Goal: Task Accomplishment & Management: Manage account settings

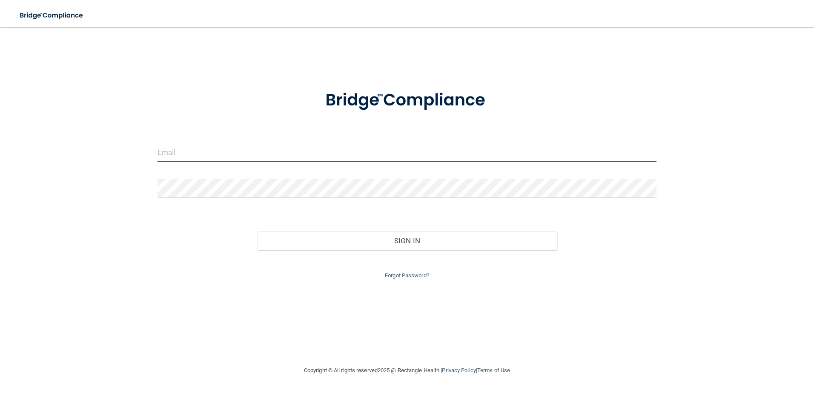
click at [226, 144] on input "email" at bounding box center [406, 152] width 499 height 19
type input "[PERSON_NAME][EMAIL_ADDRESS][DOMAIN_NAME]"
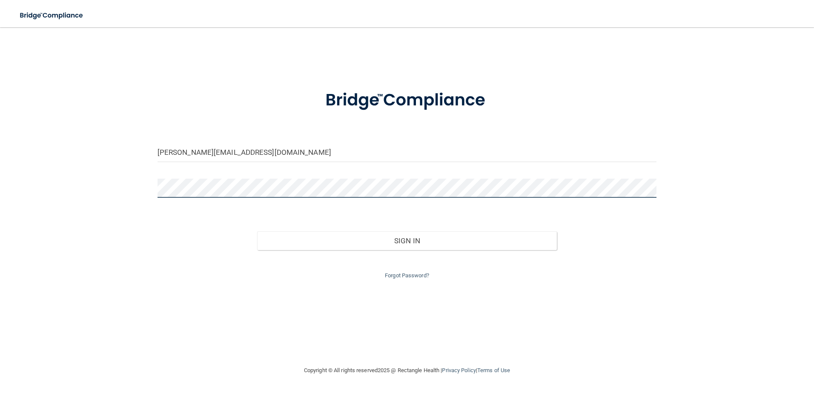
click at [257, 231] on button "Sign In" at bounding box center [407, 240] width 300 height 19
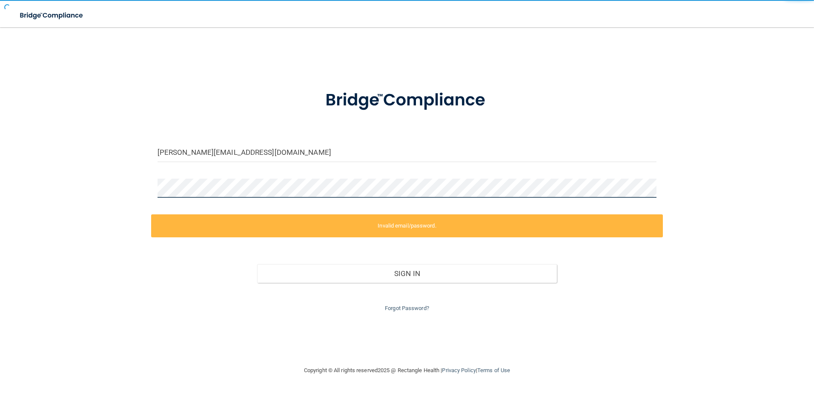
click at [257, 264] on button "Sign In" at bounding box center [407, 273] width 300 height 19
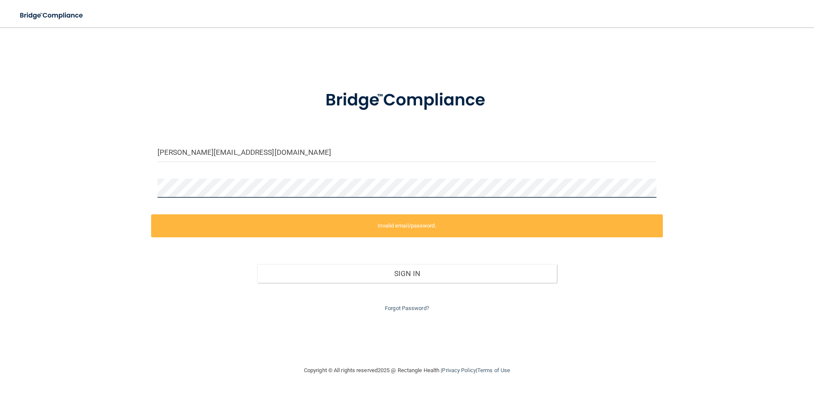
click at [73, 183] on div "[PERSON_NAME][EMAIL_ADDRESS][DOMAIN_NAME] Invalid email/password. You don't hav…" at bounding box center [406, 196] width 779 height 321
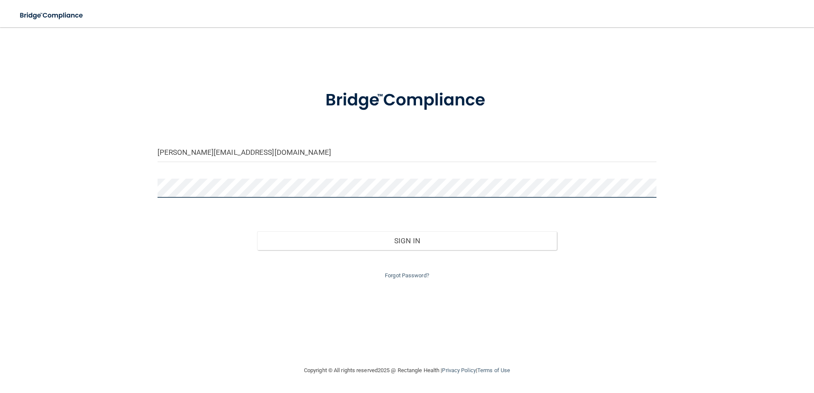
click at [257, 231] on button "Sign In" at bounding box center [407, 240] width 300 height 19
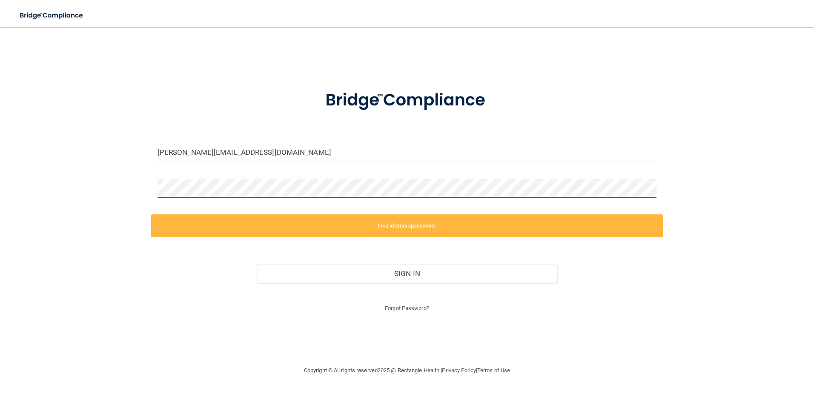
click at [69, 183] on div "[PERSON_NAME][EMAIL_ADDRESS][DOMAIN_NAME] Invalid email/password. You don't hav…" at bounding box center [406, 196] width 779 height 321
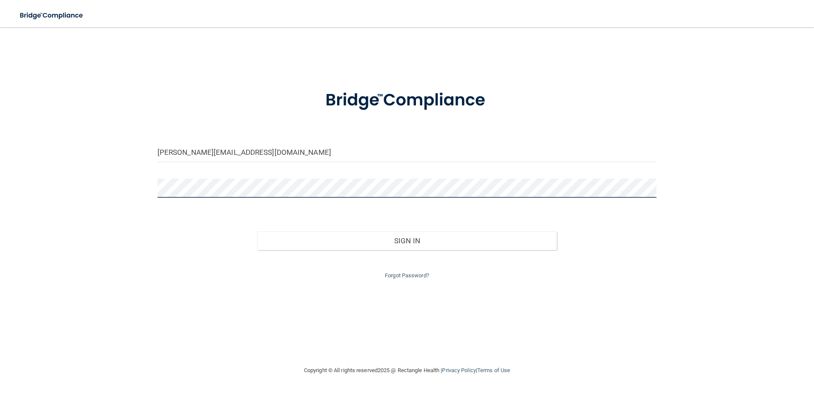
click at [257, 231] on button "Sign In" at bounding box center [407, 240] width 300 height 19
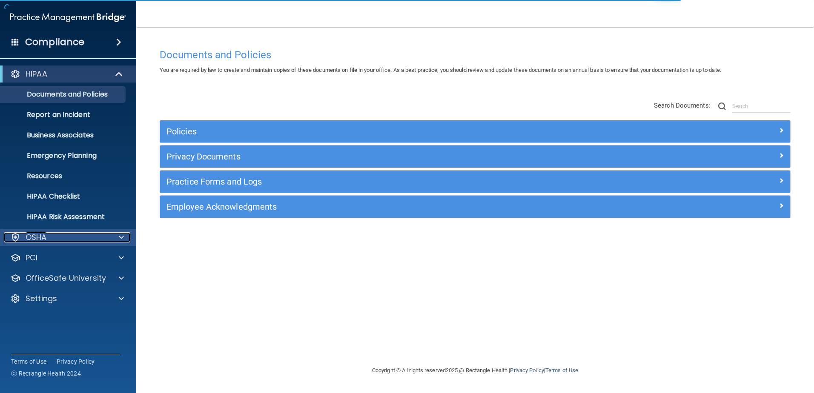
click at [71, 240] on div "OSHA" at bounding box center [57, 237] width 106 height 10
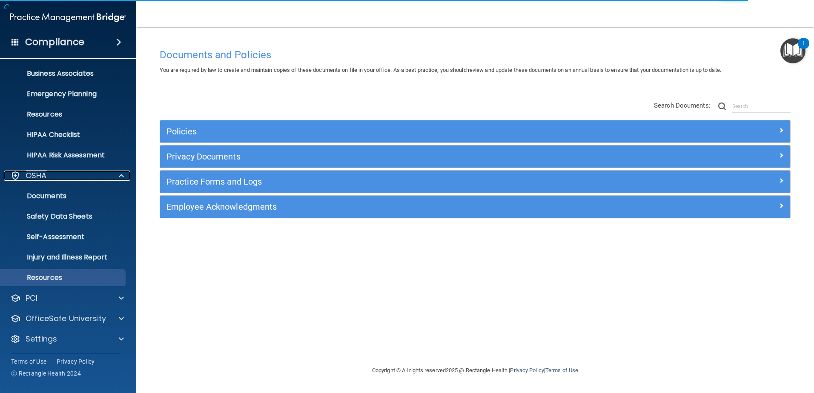
scroll to position [62, 0]
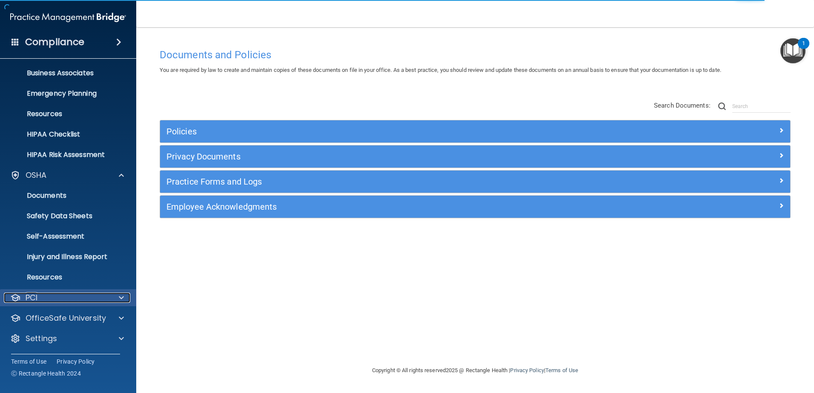
click at [74, 301] on div "PCI" at bounding box center [57, 298] width 106 height 10
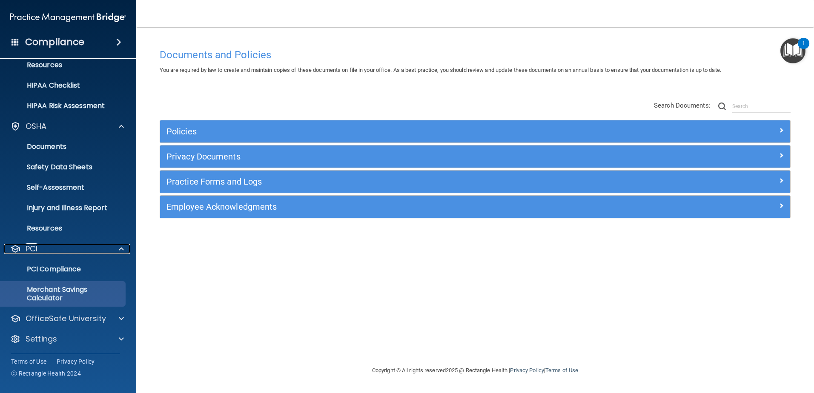
scroll to position [111, 0]
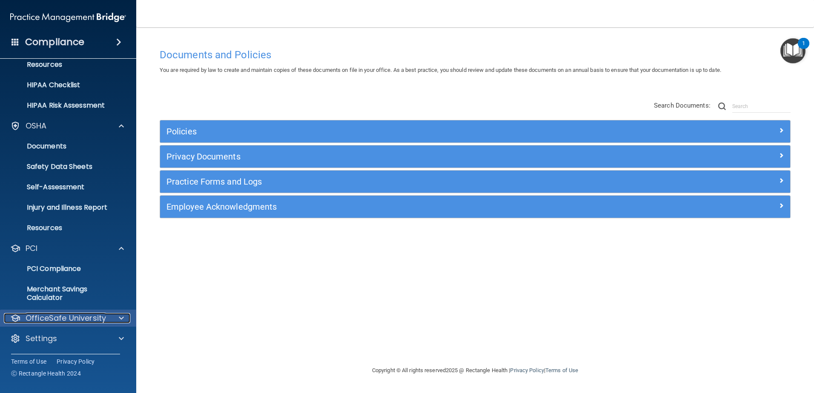
click at [65, 317] on p "OfficeSafe University" at bounding box center [66, 318] width 80 height 10
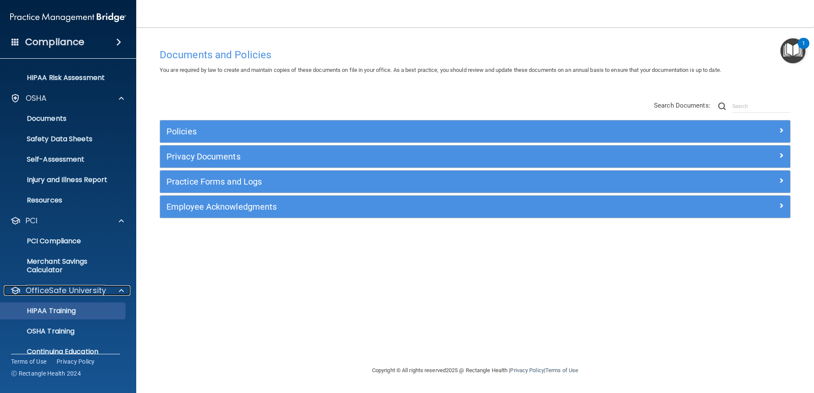
scroll to position [173, 0]
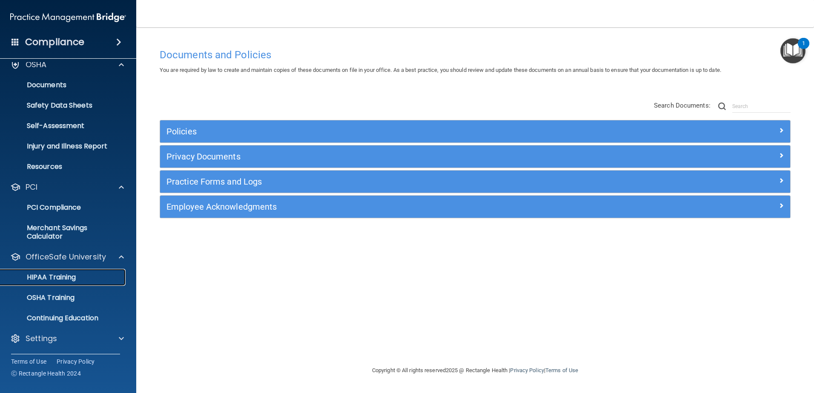
click at [77, 281] on div "HIPAA Training" at bounding box center [64, 277] width 116 height 9
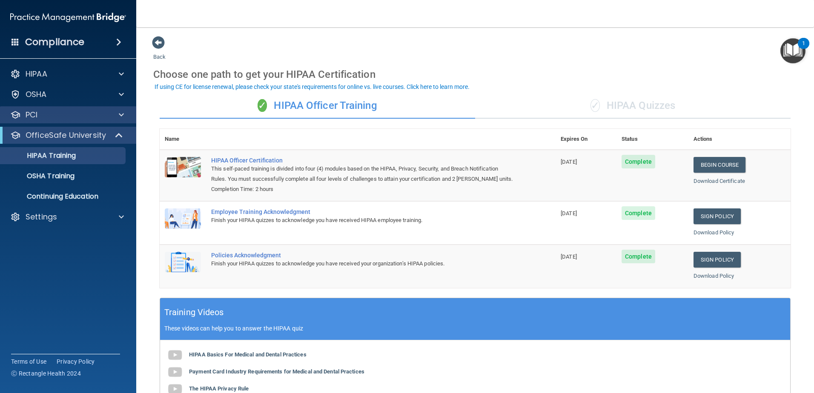
click at [70, 120] on div "PCI" at bounding box center [68, 114] width 137 height 17
click at [84, 136] on p "OfficeSafe University" at bounding box center [66, 135] width 80 height 10
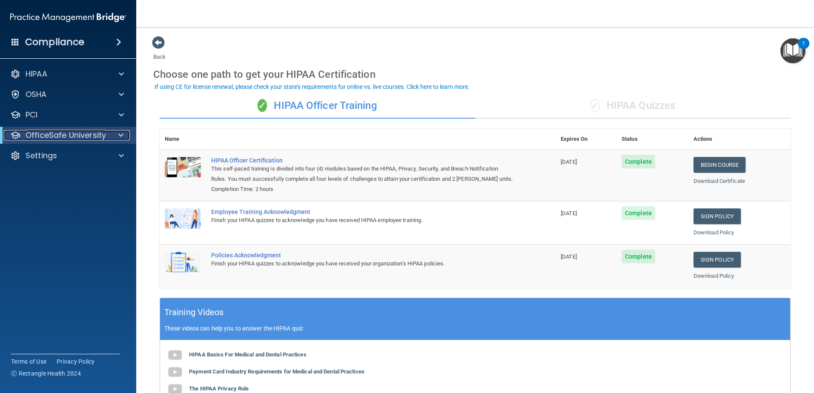
click at [81, 138] on p "OfficeSafe University" at bounding box center [66, 135] width 80 height 10
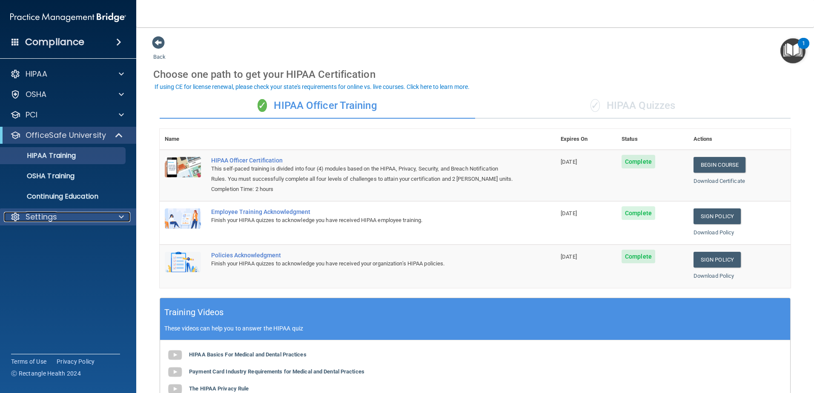
click at [41, 220] on p "Settings" at bounding box center [41, 217] width 31 height 10
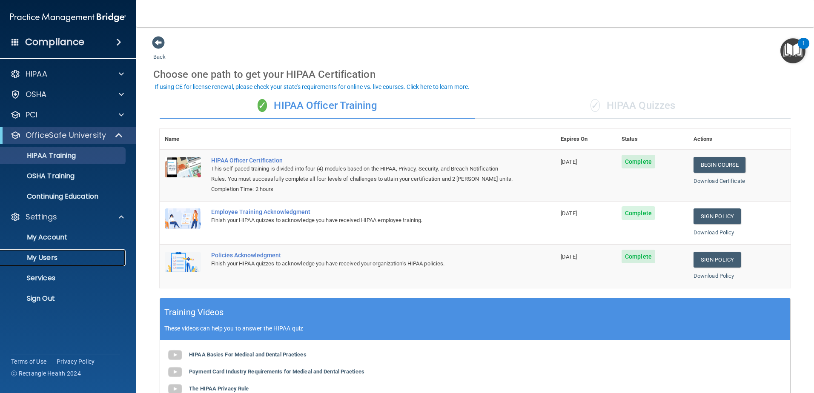
click at [48, 255] on p "My Users" at bounding box center [64, 258] width 116 height 9
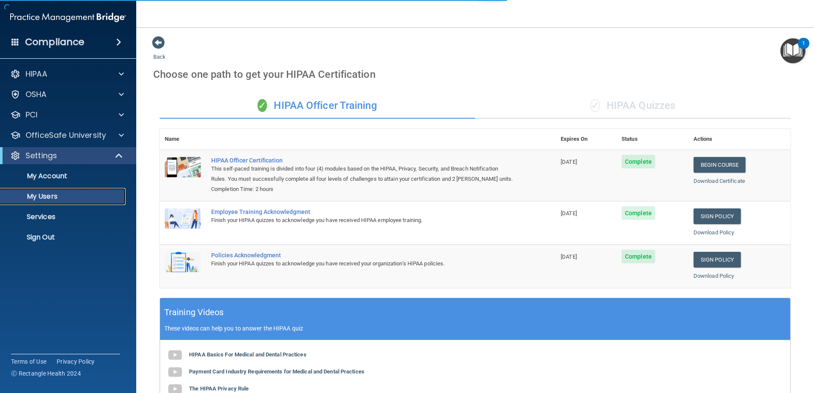
select select "20"
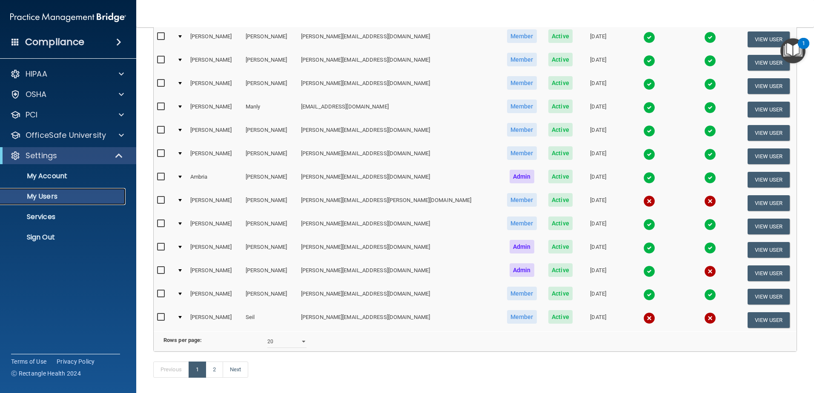
scroll to position [311, 0]
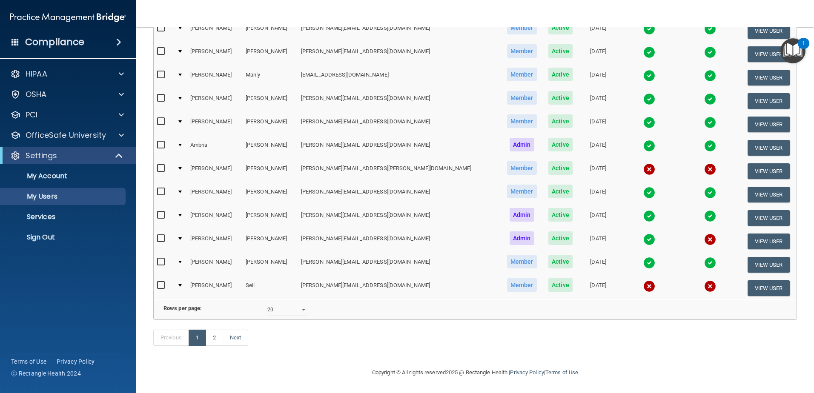
click at [159, 165] on input "checkbox" at bounding box center [162, 168] width 10 height 7
checkbox input "true"
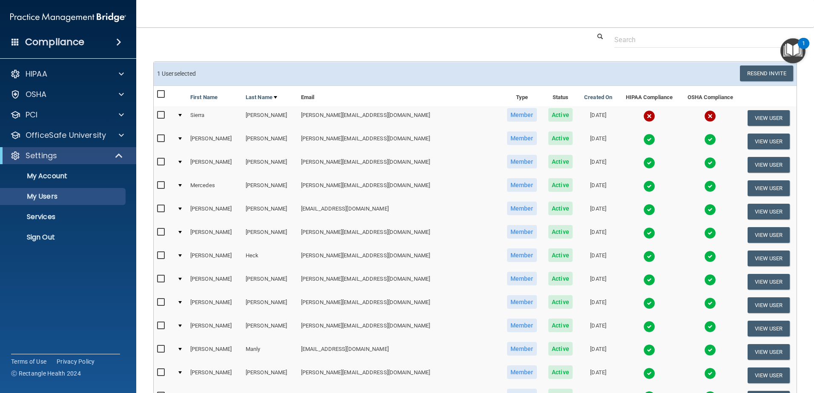
scroll to position [0, 0]
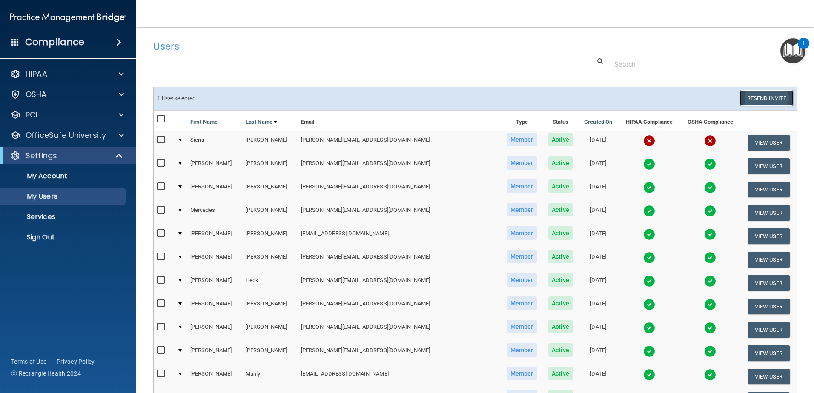
click at [765, 100] on button "Resend Invite" at bounding box center [765, 98] width 53 height 16
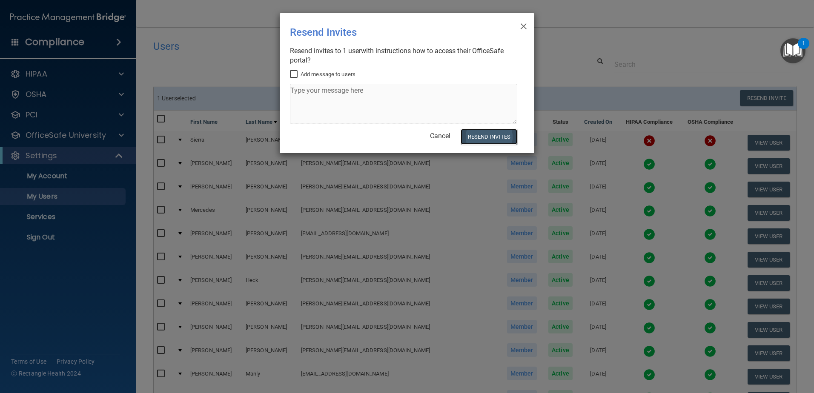
click at [494, 132] on button "Resend Invites" at bounding box center [488, 137] width 57 height 16
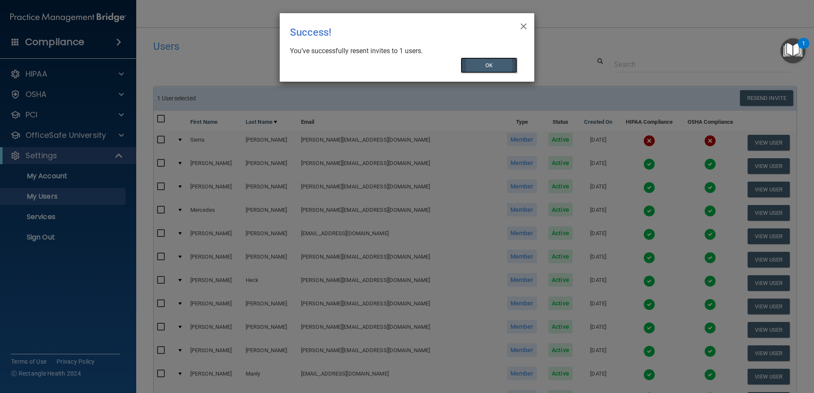
click at [483, 69] on button "OK" at bounding box center [488, 65] width 57 height 16
